Goal: Task Accomplishment & Management: Manage account settings

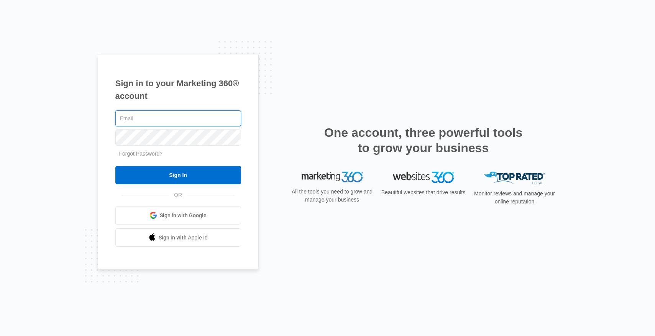
paste input "[EMAIL_ADDRESS][DOMAIN_NAME]"
type input "[EMAIL_ADDRESS][DOMAIN_NAME]"
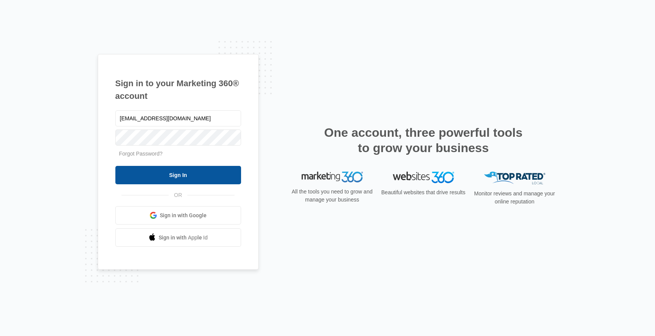
click at [201, 176] on input "Sign In" at bounding box center [178, 175] width 126 height 18
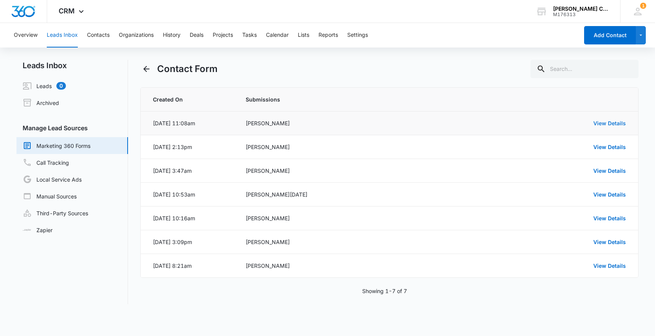
click at [606, 123] on link "View Details" at bounding box center [609, 123] width 33 height 7
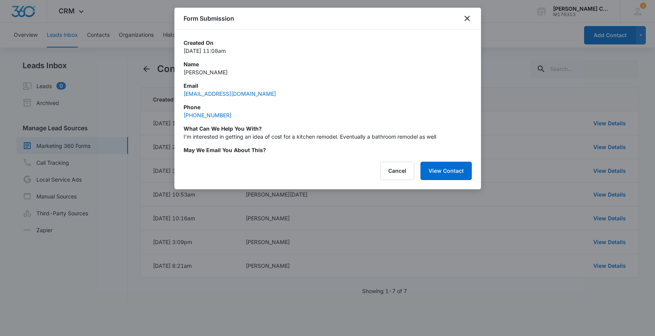
click at [470, 10] on div "Form Submission" at bounding box center [327, 19] width 306 height 22
click at [469, 16] on icon "close" at bounding box center [466, 18] width 9 height 9
